Goal: Information Seeking & Learning: Learn about a topic

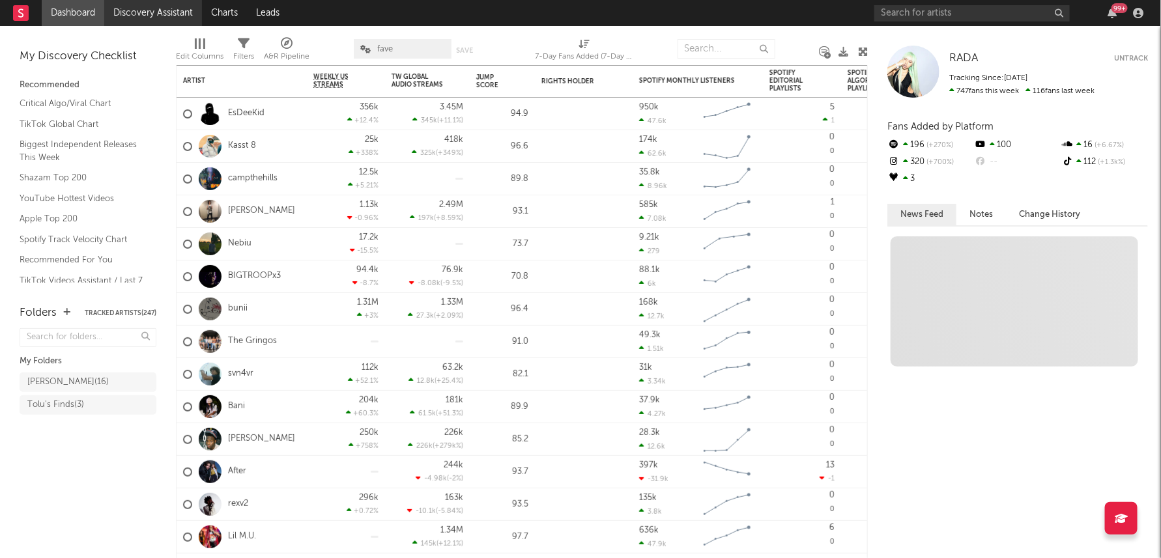
click at [169, 1] on link "Discovery Assistant" at bounding box center [153, 13] width 98 height 26
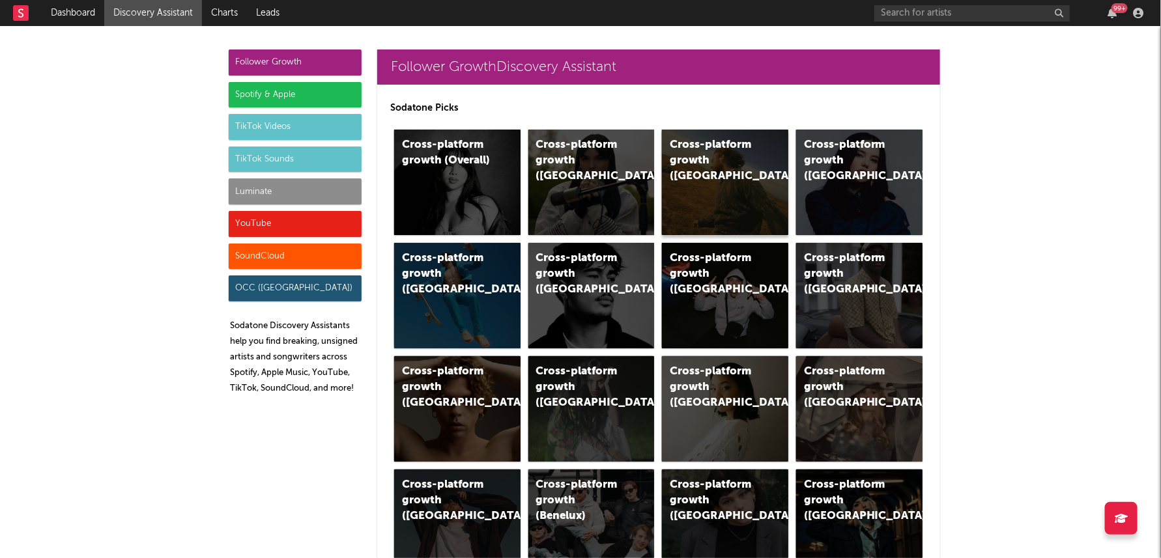
click at [715, 154] on div "Cross-platform growth ([GEOGRAPHIC_DATA])" at bounding box center [713, 160] width 89 height 47
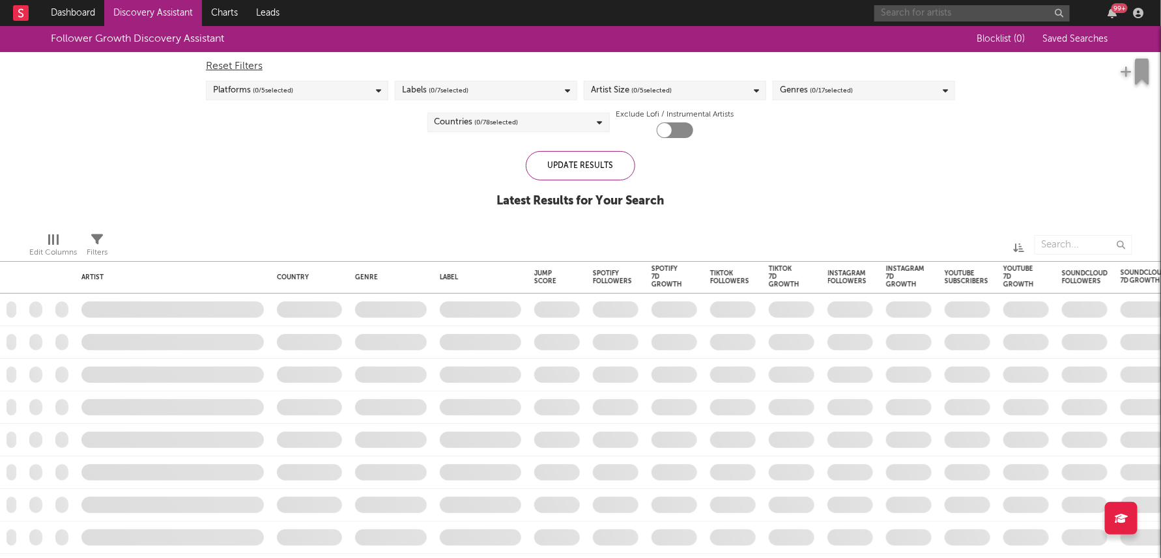
checkbox input "true"
click at [957, 10] on input "text" at bounding box center [971, 13] width 195 height 16
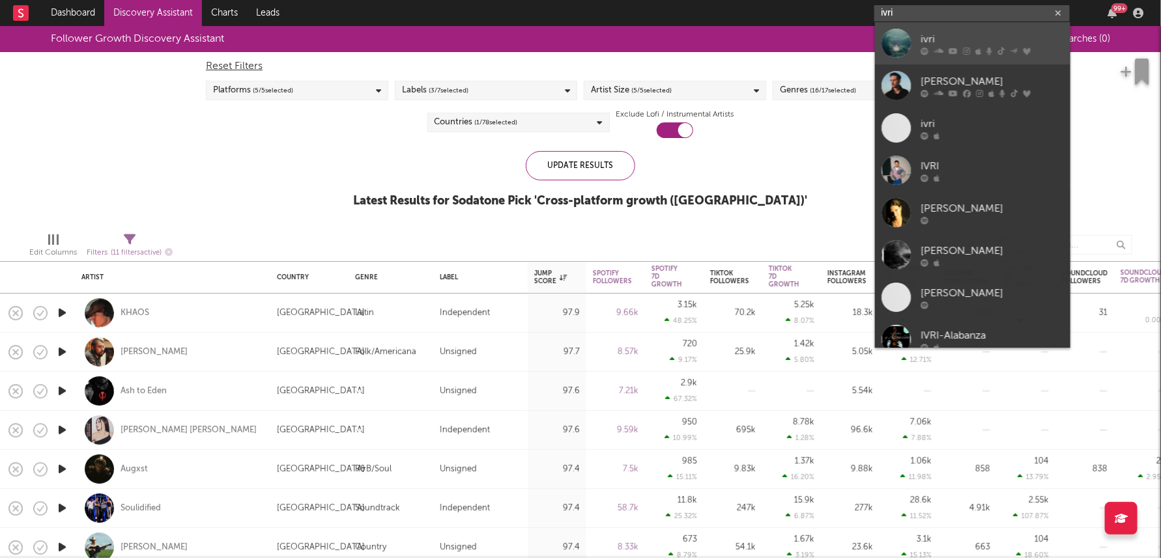
type input "ivri"
click at [953, 44] on div "ivri" at bounding box center [991, 39] width 143 height 16
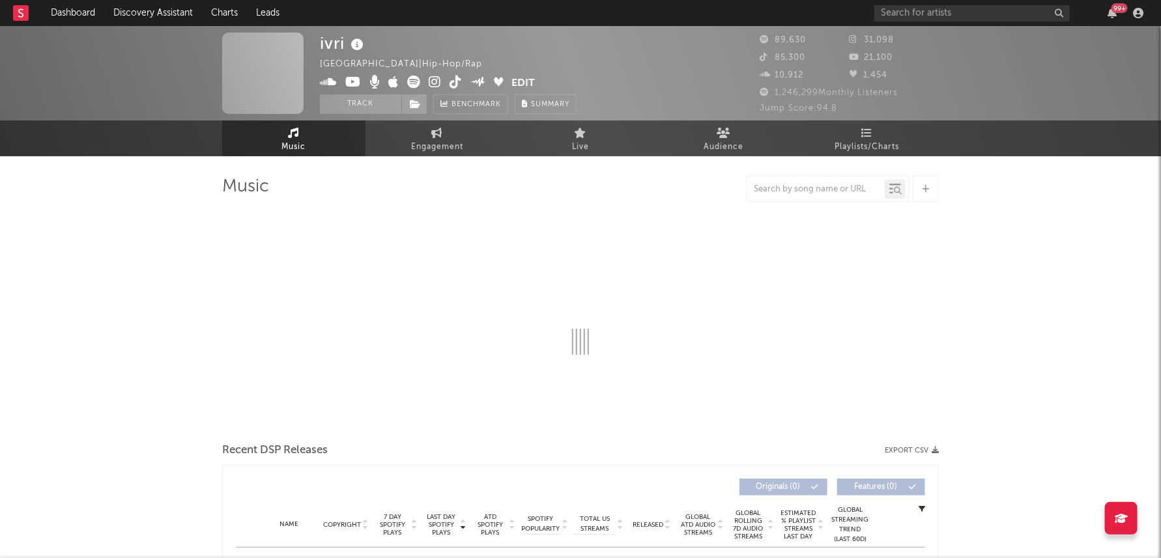
select select "6m"
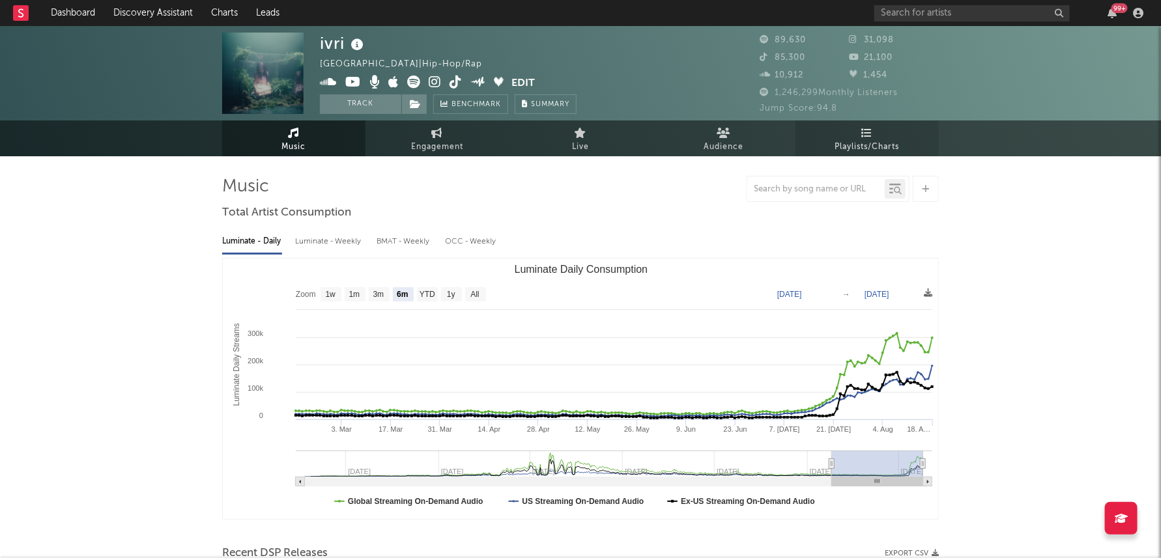
click at [877, 131] on link "Playlists/Charts" at bounding box center [866, 138] width 143 height 36
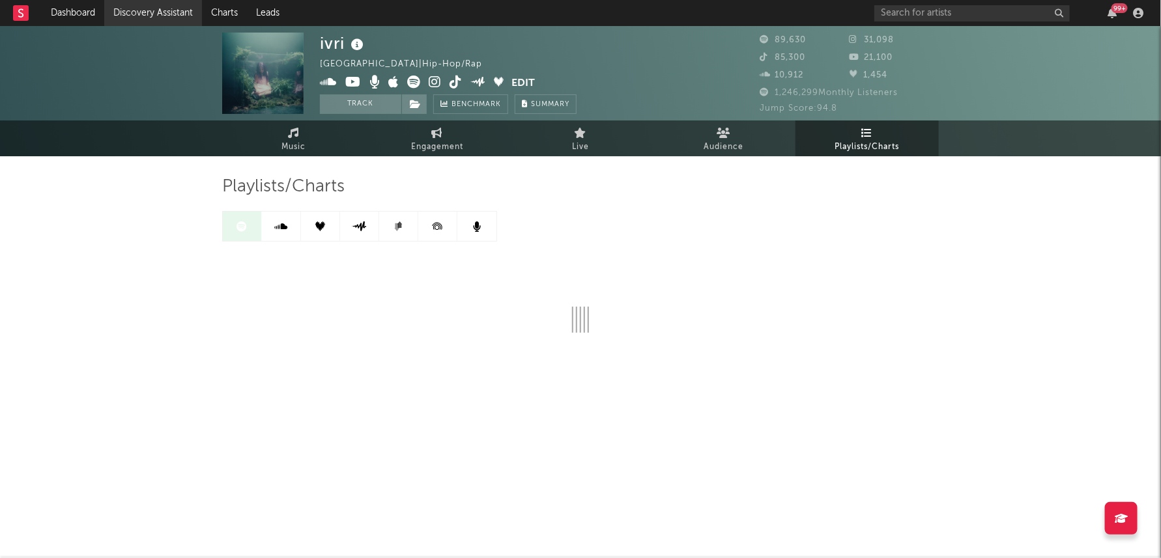
click at [170, 17] on link "Discovery Assistant" at bounding box center [153, 13] width 98 height 26
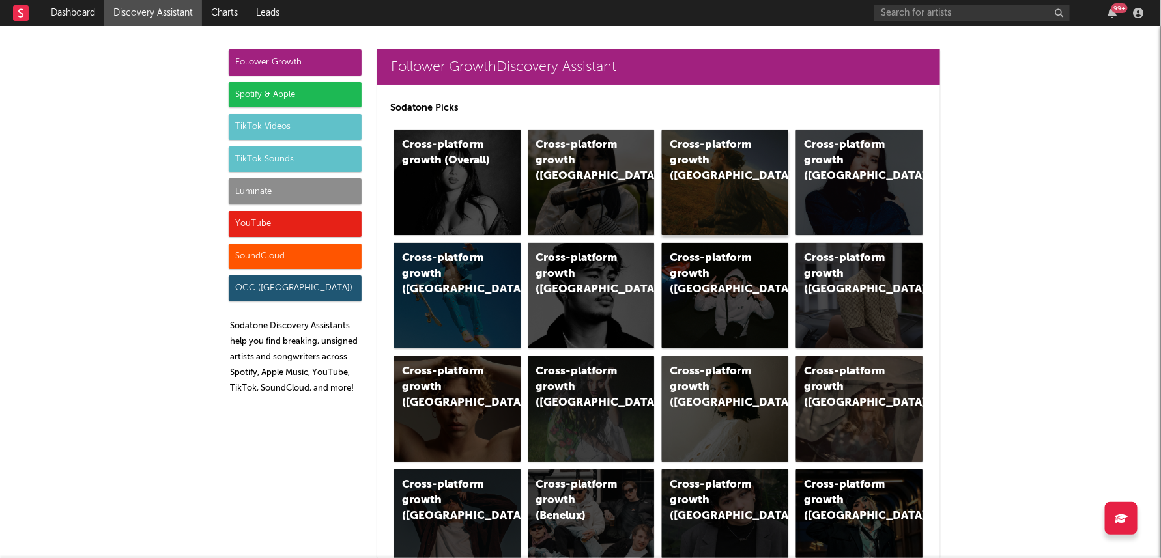
click at [691, 147] on div "Cross-platform growth ([GEOGRAPHIC_DATA])" at bounding box center [713, 160] width 89 height 47
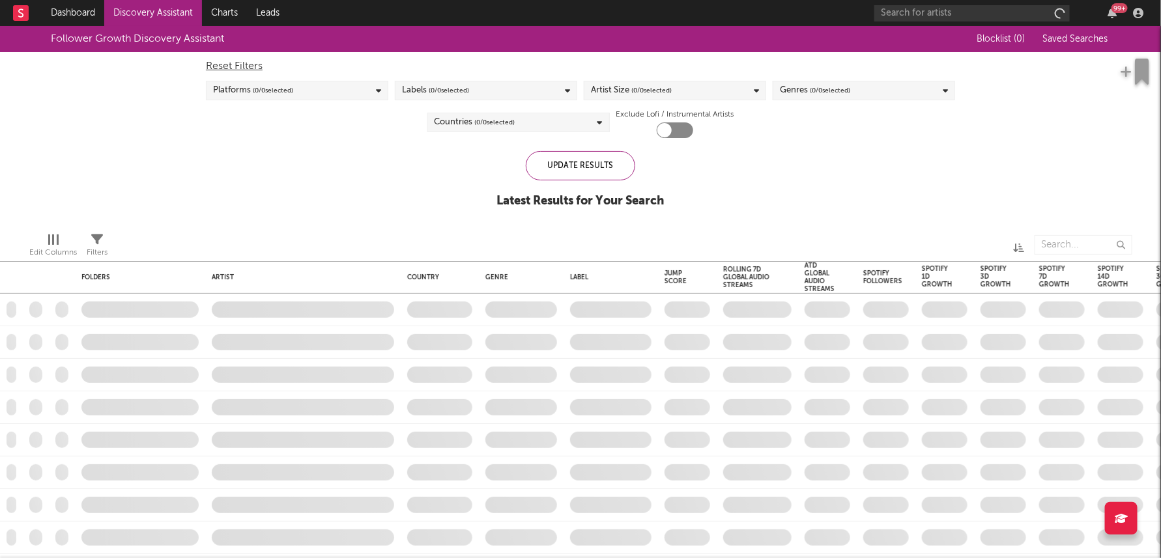
checkbox input "true"
